Goal: Find specific page/section: Locate a particular part of the current website

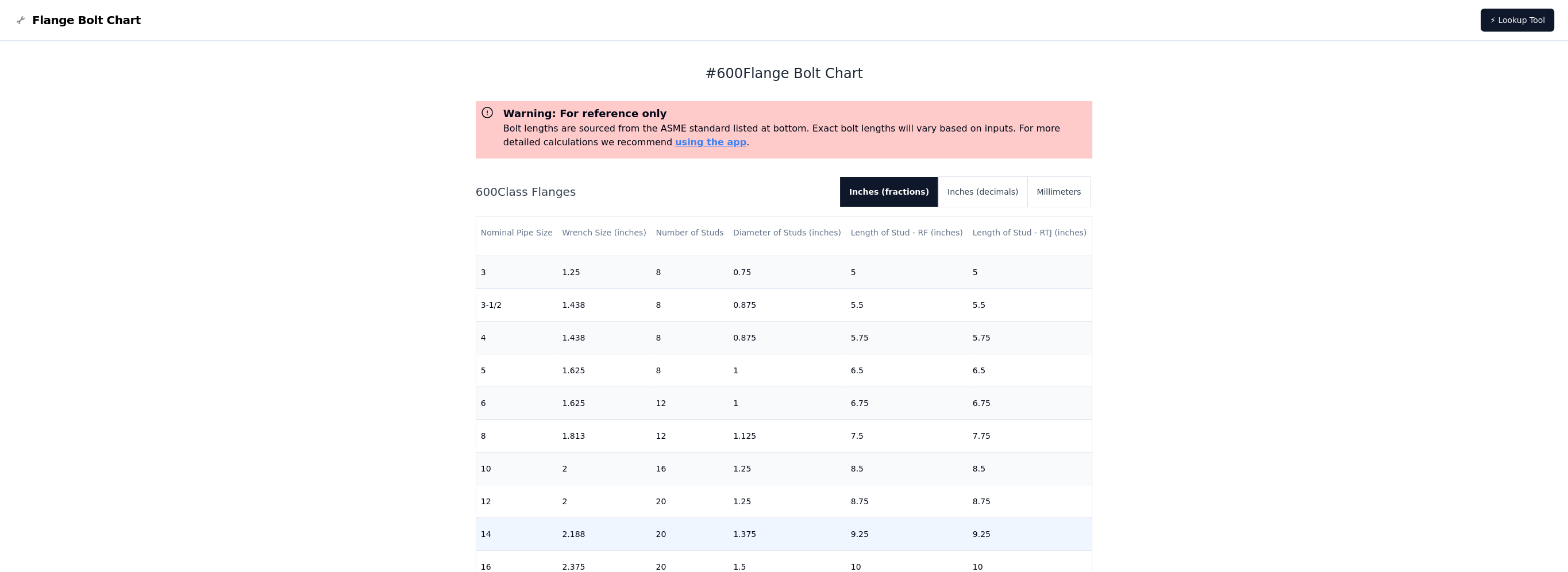
scroll to position [287, 0]
click at [166, 287] on div "# 600 Flange Bolt Chart Warning: For reference only Bolt lengths are sourced fr…" at bounding box center [784, 478] width 1568 height 872
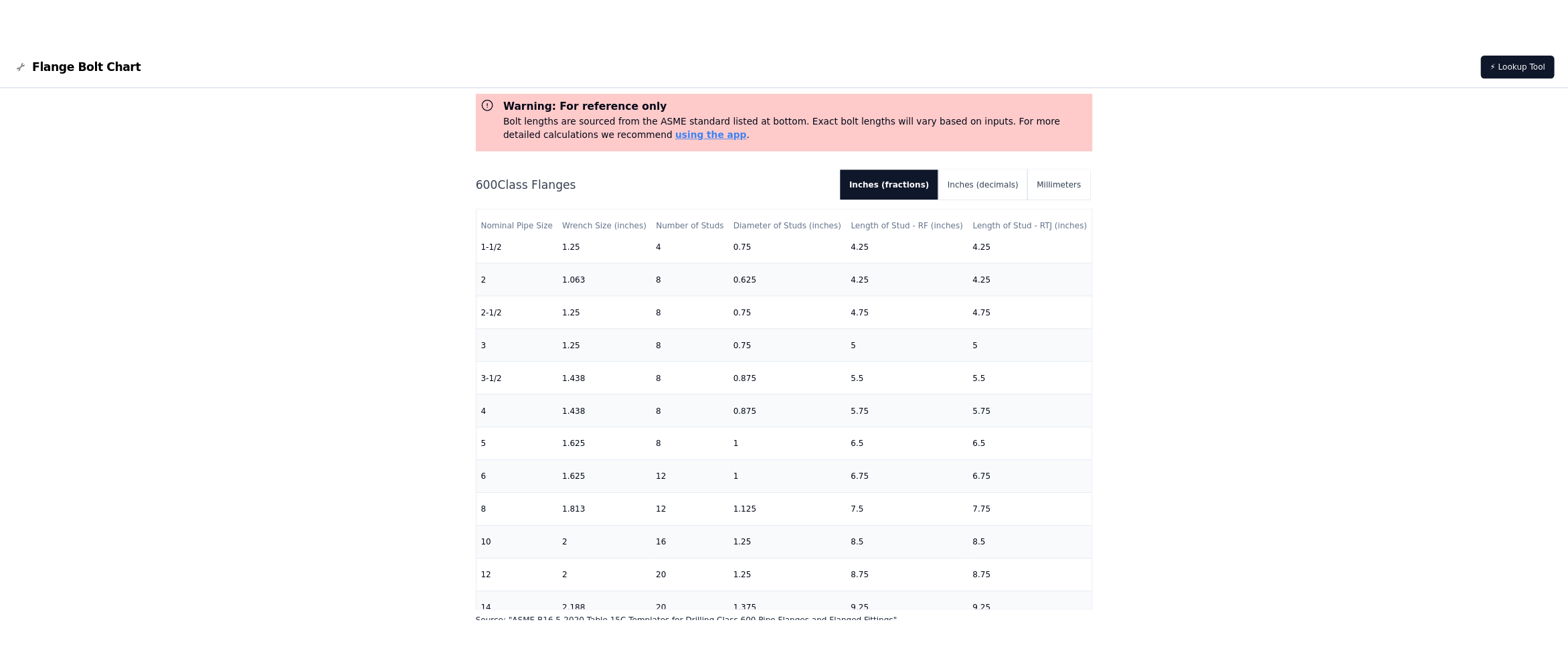
scroll to position [116, 0]
